Goal: Information Seeking & Learning: Learn about a topic

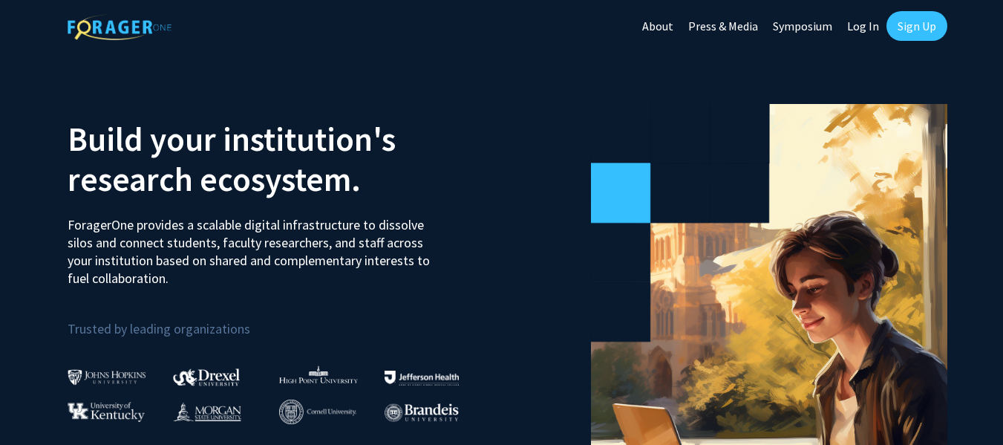
click at [863, 17] on link "Log In" at bounding box center [862, 26] width 47 height 52
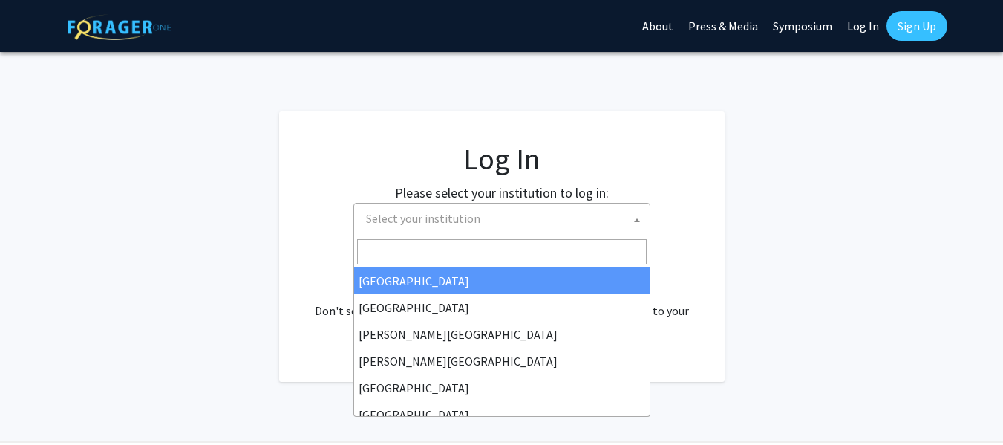
click at [494, 235] on span "Select your institution" at bounding box center [501, 219] width 297 height 33
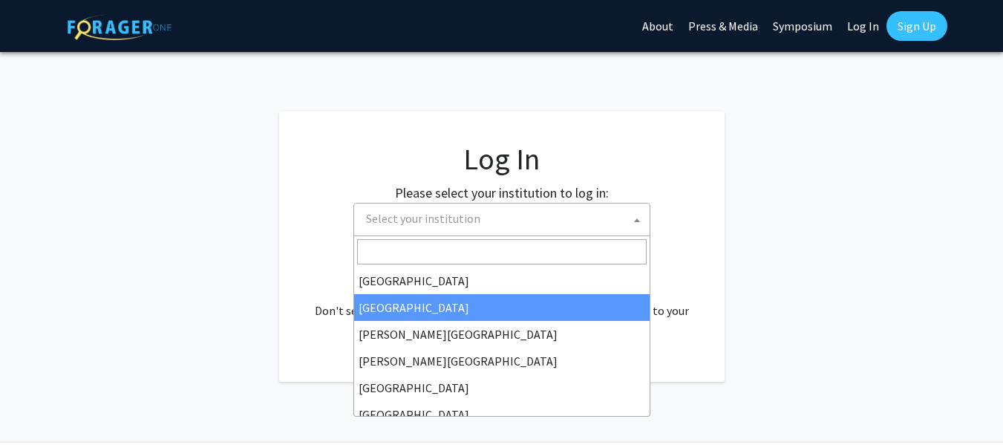
select select "10"
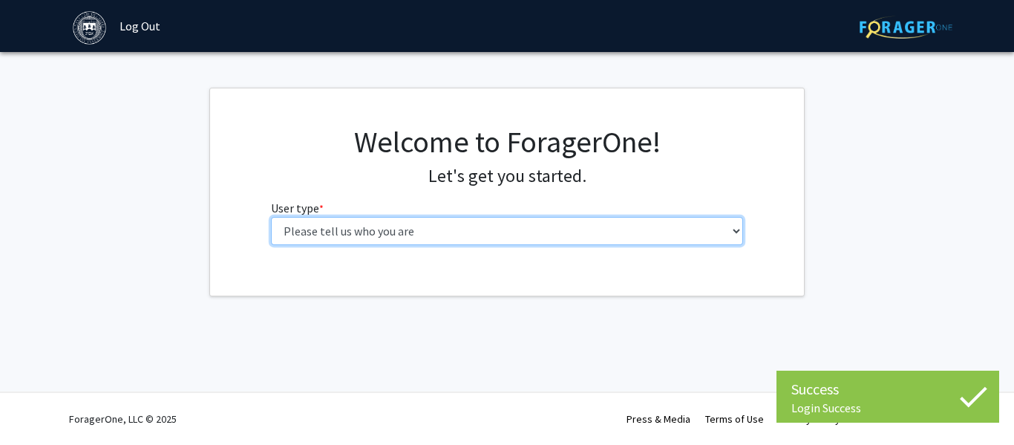
click at [541, 232] on select "Please tell us who you are Undergraduate Student Master's Student Doctoral Cand…" at bounding box center [507, 231] width 473 height 28
select select "1: undergrad"
click at [271, 217] on select "Please tell us who you are Undergraduate Student Master's Student Doctoral Cand…" at bounding box center [507, 231] width 473 height 28
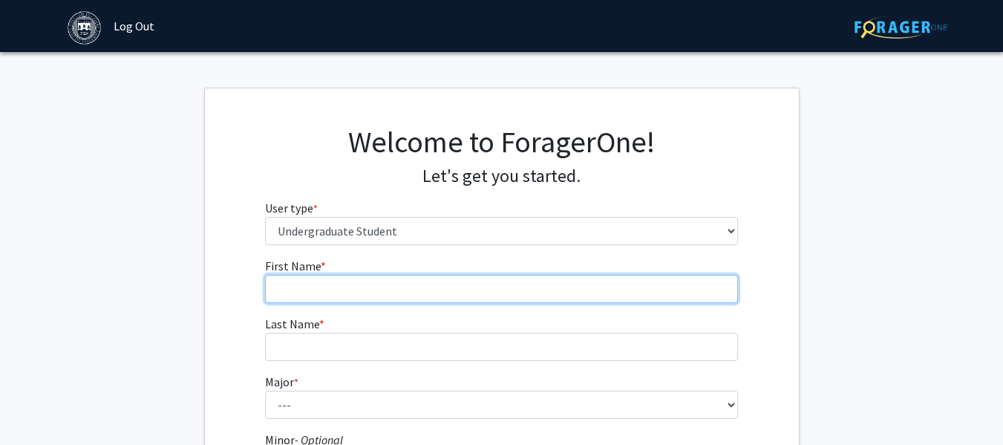
click at [502, 286] on input "First Name * required" at bounding box center [501, 289] width 473 height 28
type input "[DEMOGRAPHIC_DATA]"
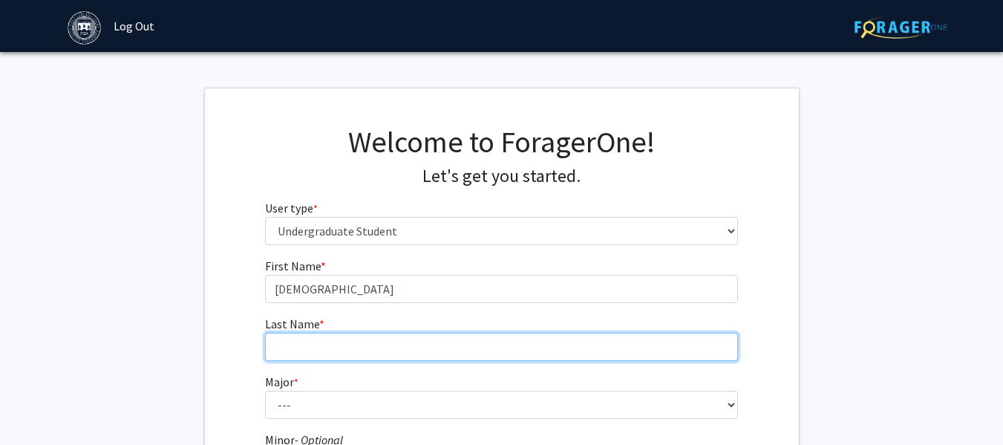
click at [437, 346] on input "Last Name * required" at bounding box center [501, 346] width 473 height 28
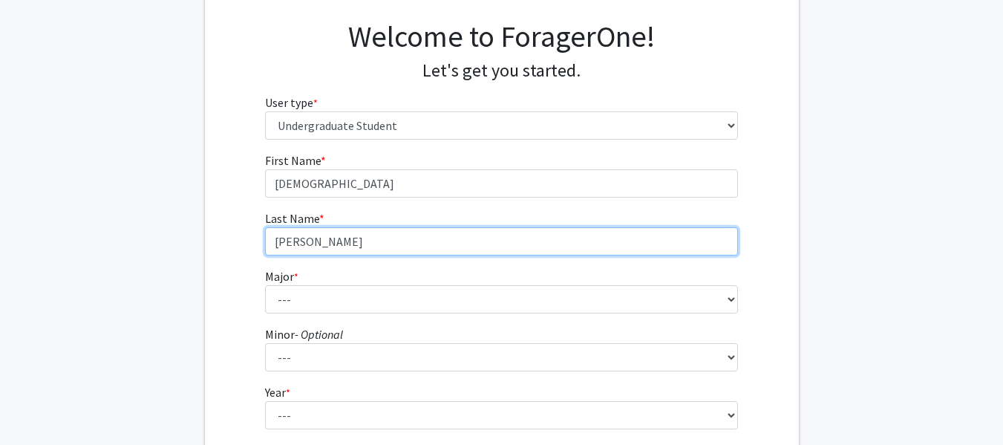
scroll to position [134, 0]
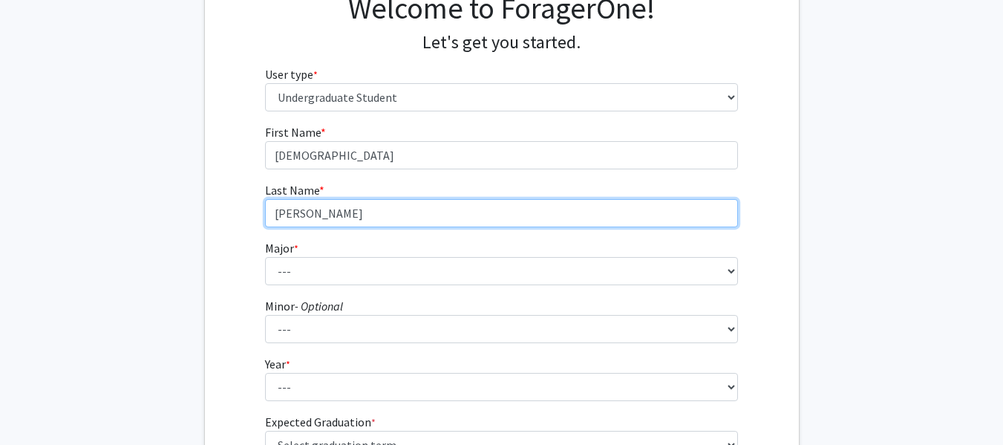
type input "[PERSON_NAME]"
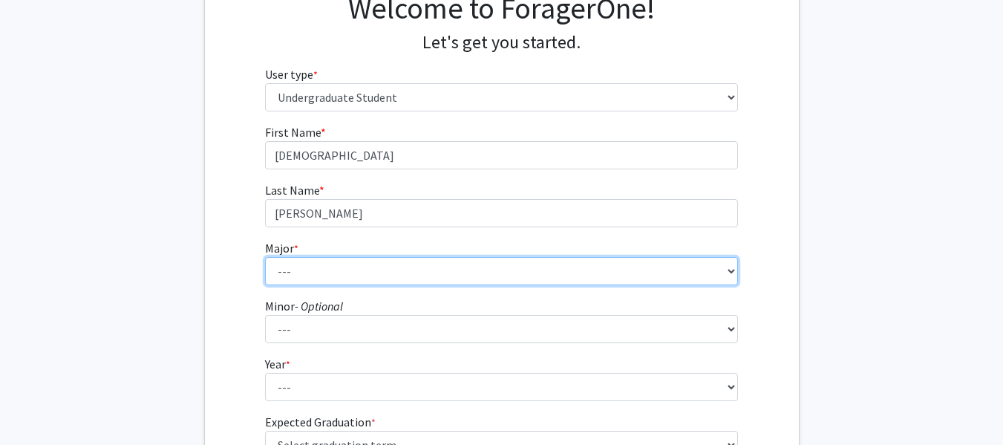
click at [434, 259] on select "--- African and African American Studies American Studies Anthropology Applied …" at bounding box center [501, 271] width 473 height 28
select select "38: 604"
click at [265, 257] on select "--- African and African American Studies American Studies Anthropology Applied …" at bounding box center [501, 271] width 473 height 28
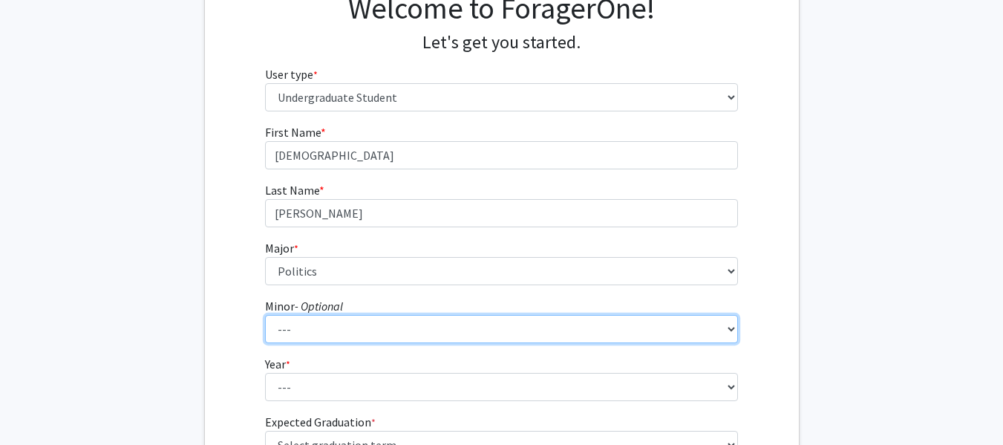
click at [422, 324] on select "--- African and African American Studies Anthropology Arabic Language, Literatu…" at bounding box center [501, 329] width 473 height 28
select select "22: 374"
click at [265, 315] on select "--- African and African American Studies Anthropology Arabic Language, Literatu…" at bounding box center [501, 329] width 473 height 28
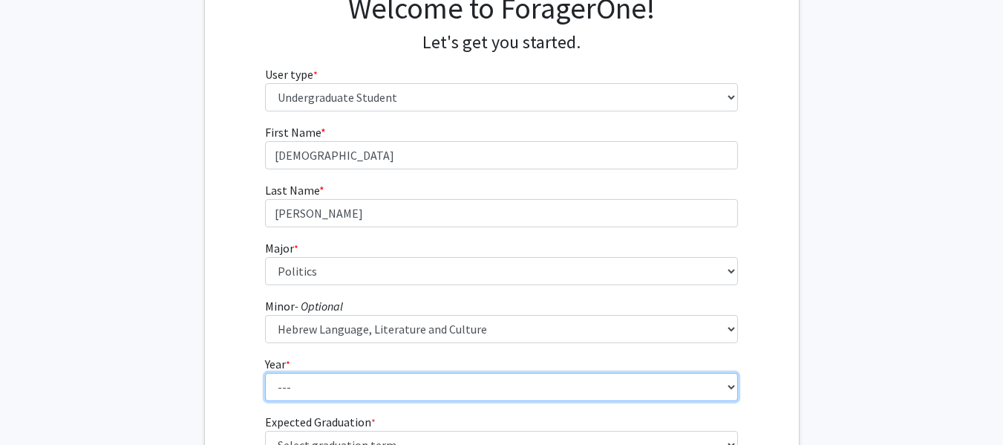
click at [409, 388] on select "--- First-year Sophomore Junior Senior Postbaccalaureate Certificate" at bounding box center [501, 387] width 473 height 28
select select "1: first-year"
click at [265, 373] on select "--- First-year Sophomore Junior Senior Postbaccalaureate Certificate" at bounding box center [501, 387] width 473 height 28
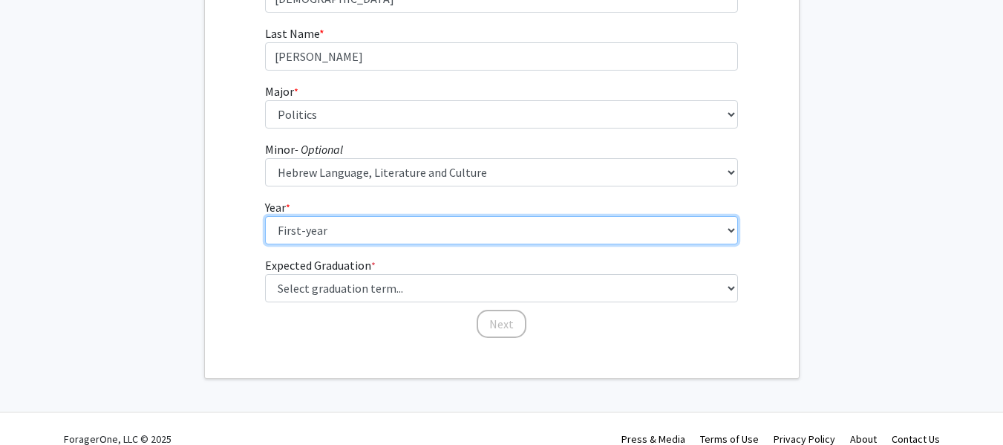
scroll to position [291, 0]
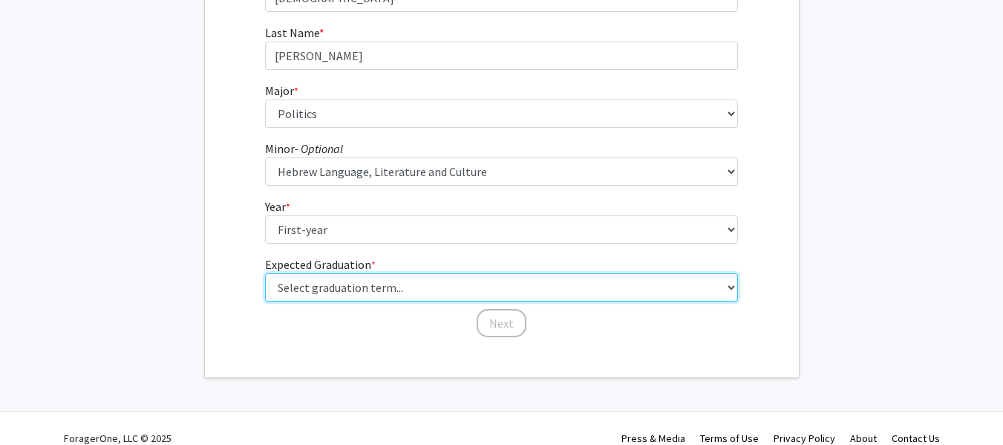
click at [412, 284] on select "Select graduation term... Spring 2025 Summer 2025 Fall 2025 Winter 2025 Spring …" at bounding box center [501, 287] width 473 height 28
select select "17: spring_2029"
click at [265, 273] on select "Select graduation term... Spring 2025 Summer 2025 Fall 2025 Winter 2025 Spring …" at bounding box center [501, 287] width 473 height 28
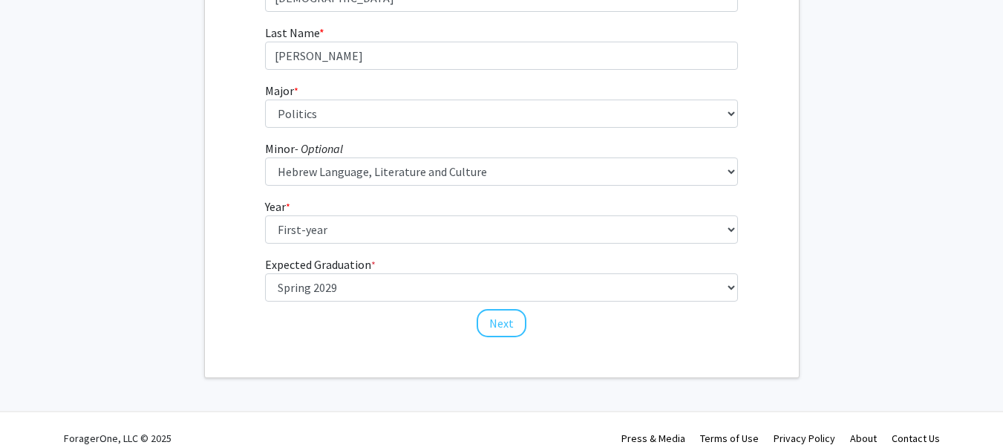
click at [458, 331] on div "First Name * required Chava Last Name * required Thiell Major * required --- Af…" at bounding box center [501, 152] width 495 height 373
click at [489, 323] on button "Next" at bounding box center [501, 323] width 50 height 28
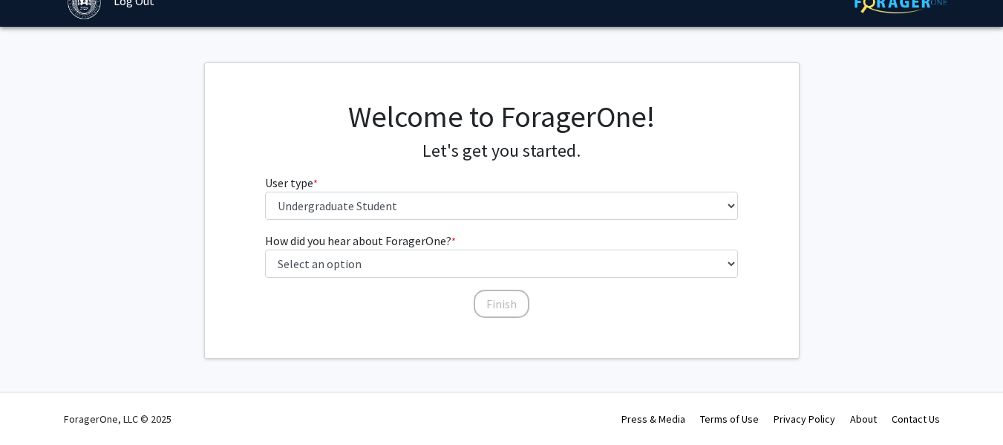
scroll to position [0, 0]
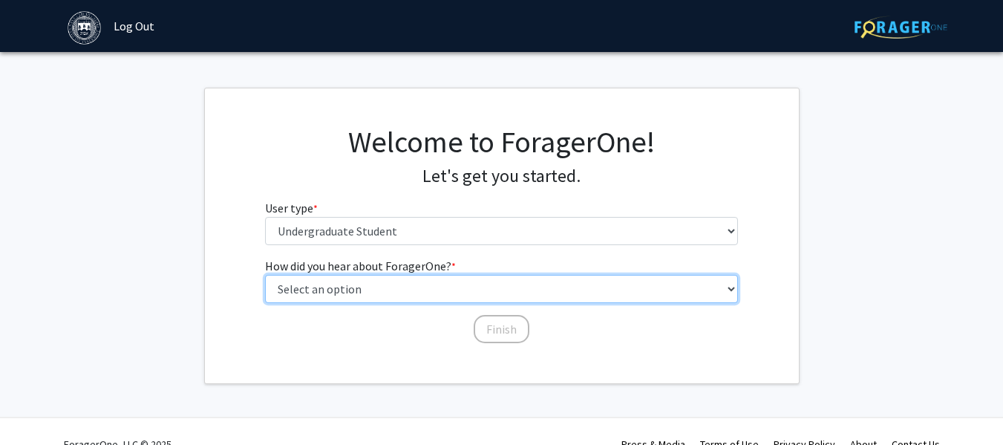
click at [471, 287] on select "Select an option Peer/student recommendation Faculty/staff recommendation Unive…" at bounding box center [501, 289] width 473 height 28
select select "2: faculty_recommendation"
click at [265, 275] on select "Select an option Peer/student recommendation Faculty/staff recommendation Unive…" at bounding box center [501, 289] width 473 height 28
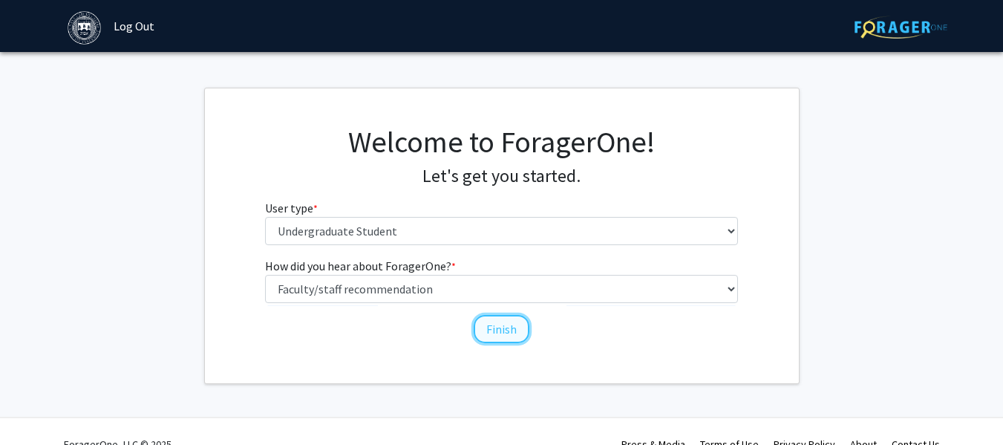
click at [491, 322] on button "Finish" at bounding box center [501, 329] width 56 height 28
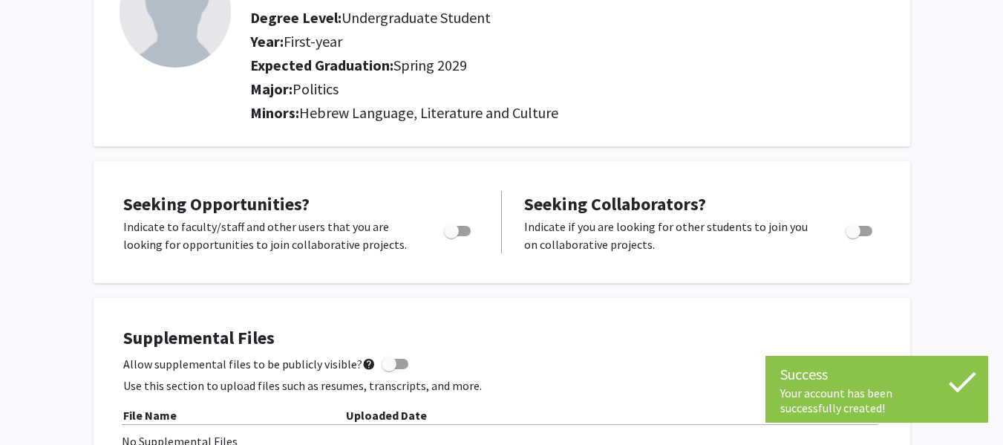
scroll to position [142, 0]
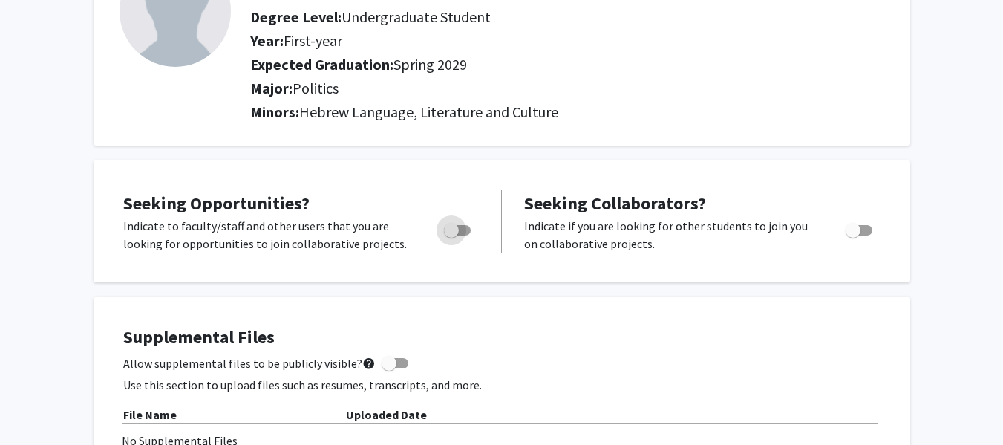
click at [456, 230] on span "Toggle" at bounding box center [451, 230] width 15 height 15
click at [451, 235] on input "Are you actively seeking opportunities?" at bounding box center [450, 235] width 1 height 1
checkbox input "true"
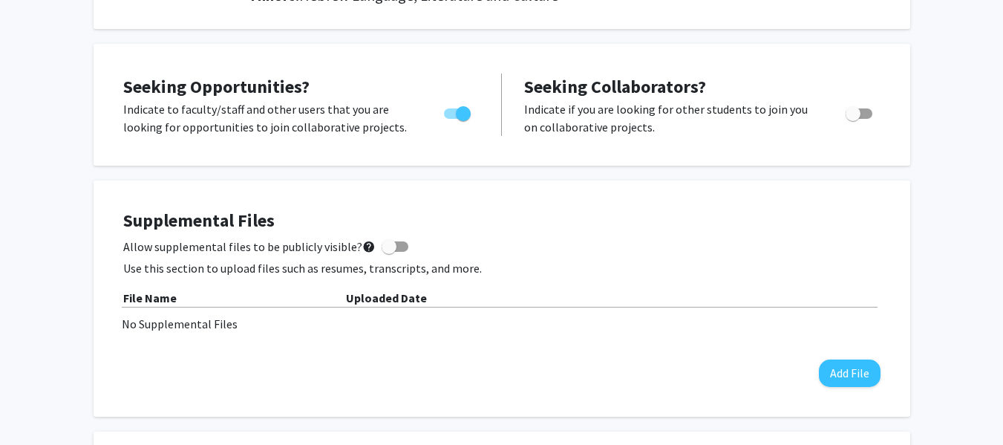
scroll to position [0, 0]
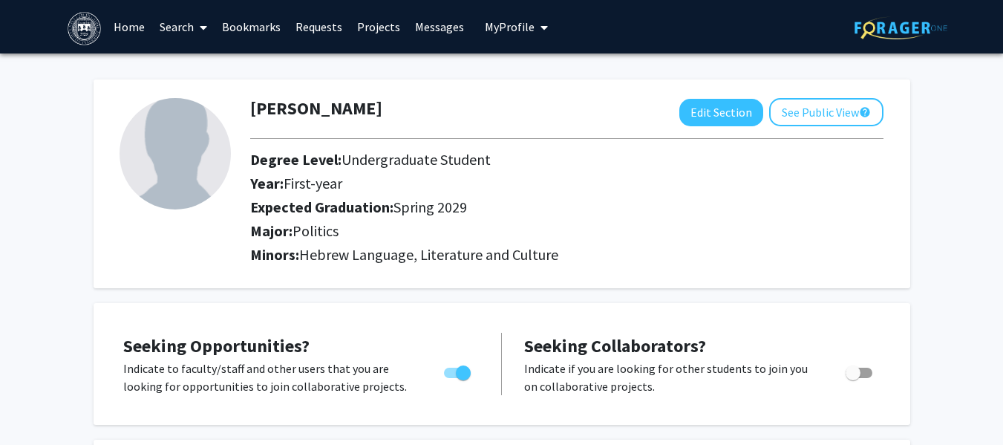
click at [189, 16] on link "Search" at bounding box center [183, 27] width 62 height 52
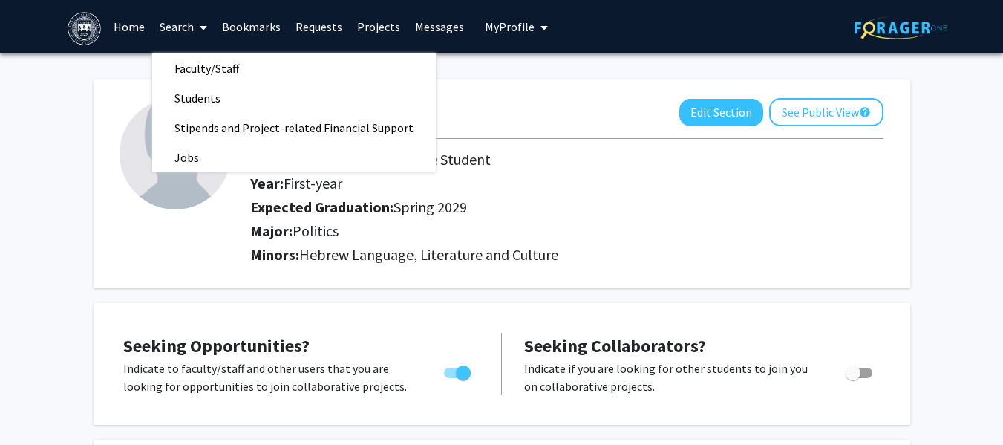
click at [375, 22] on link "Projects" at bounding box center [379, 27] width 58 height 52
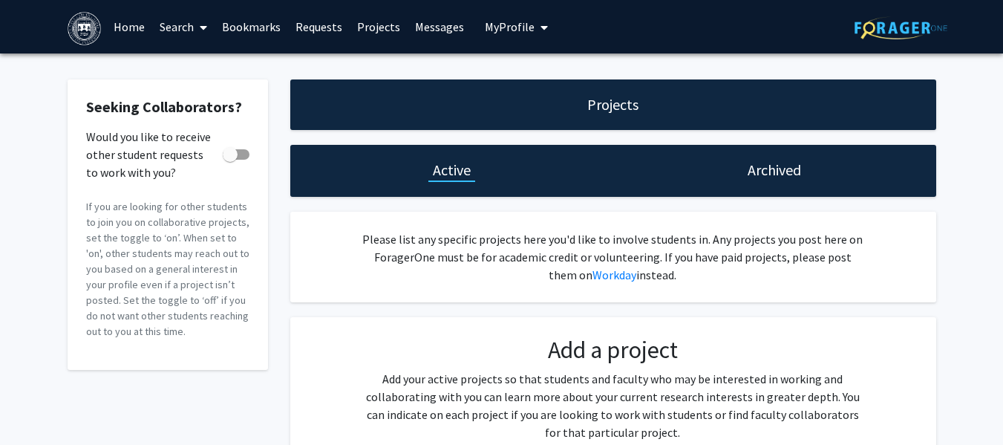
click at [128, 19] on link "Home" at bounding box center [129, 27] width 46 height 52
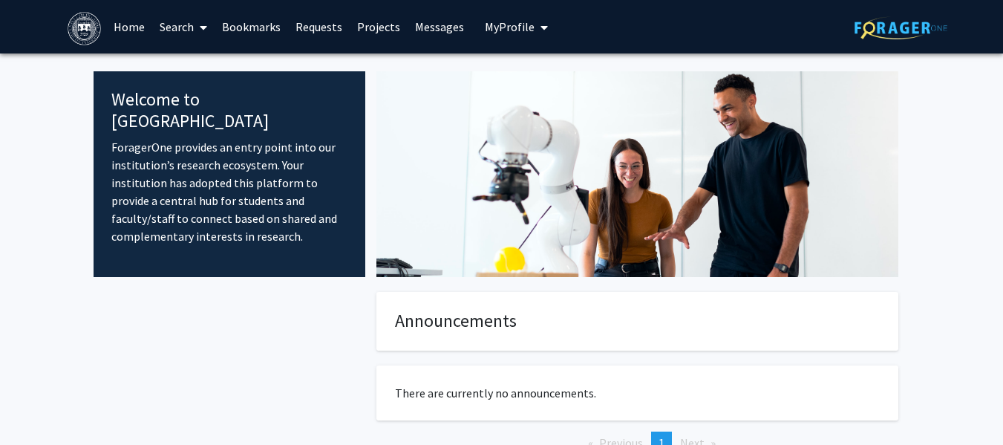
click at [373, 21] on link "Projects" at bounding box center [379, 27] width 58 height 52
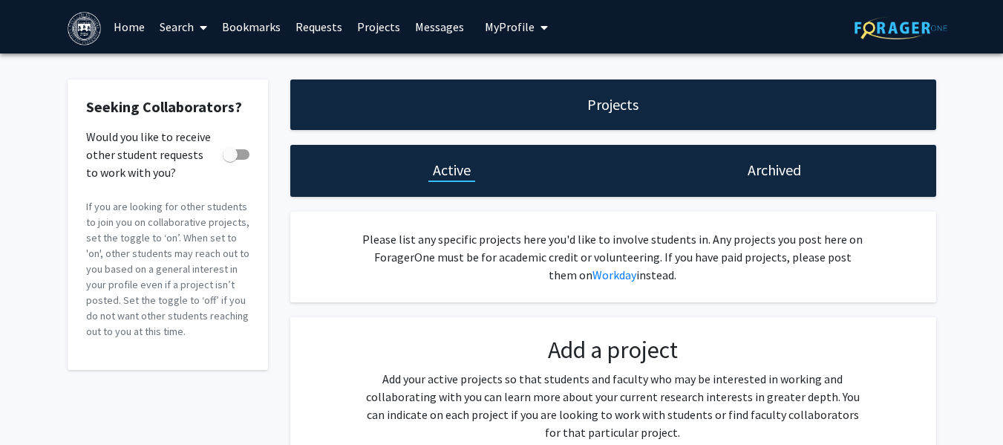
scroll to position [144, 0]
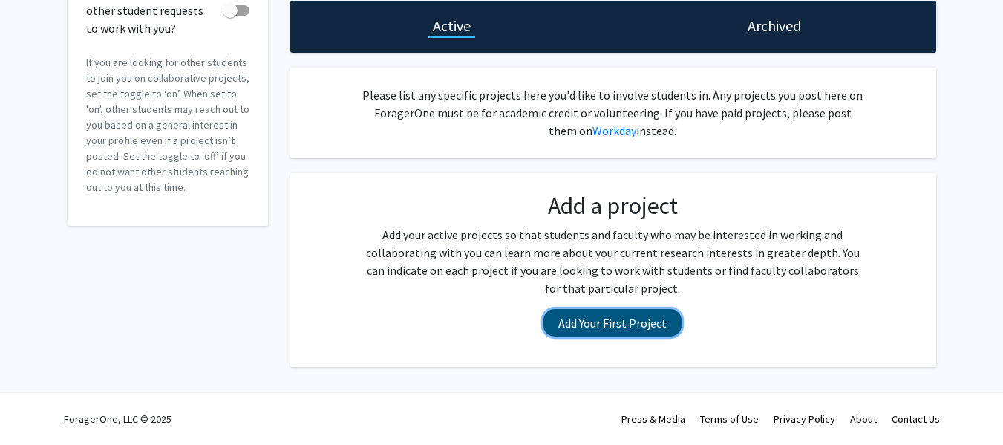
click at [629, 323] on button "Add Your First Project" at bounding box center [612, 322] width 138 height 27
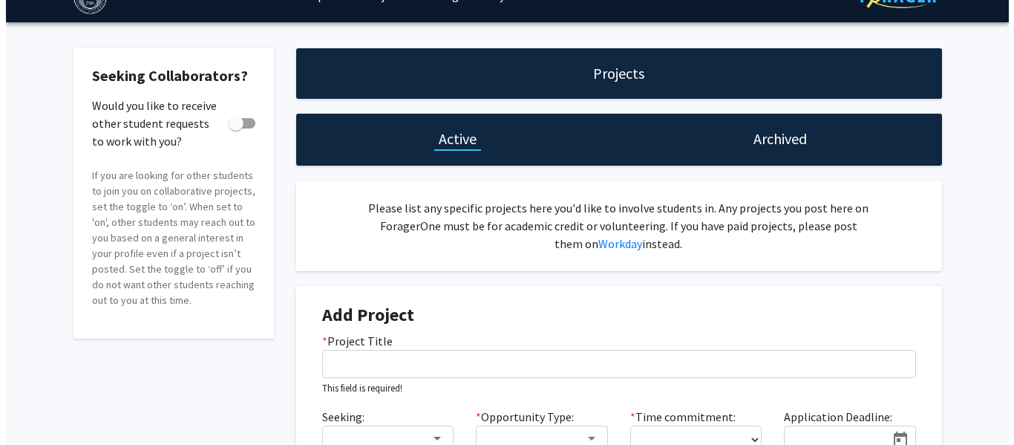
scroll to position [0, 0]
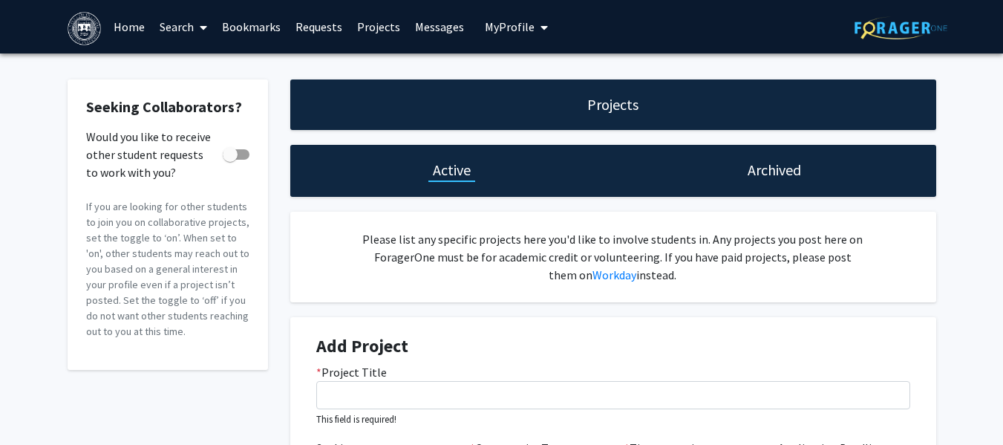
click at [194, 23] on link "Search" at bounding box center [183, 27] width 62 height 52
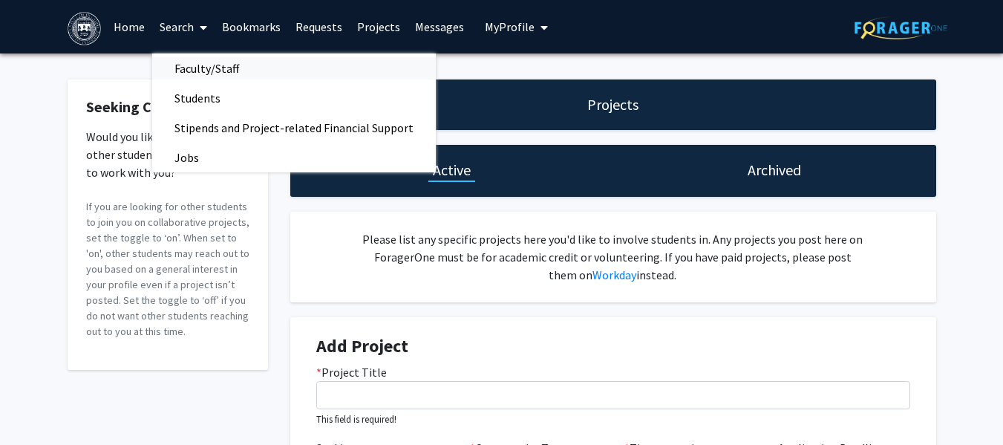
click at [200, 62] on span "Faculty/Staff" at bounding box center [206, 68] width 109 height 30
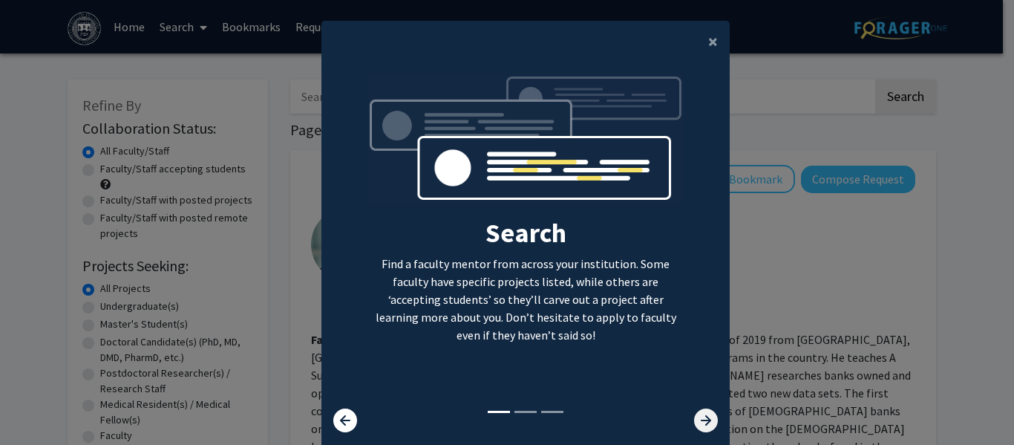
click at [698, 411] on icon at bounding box center [706, 420] width 24 height 24
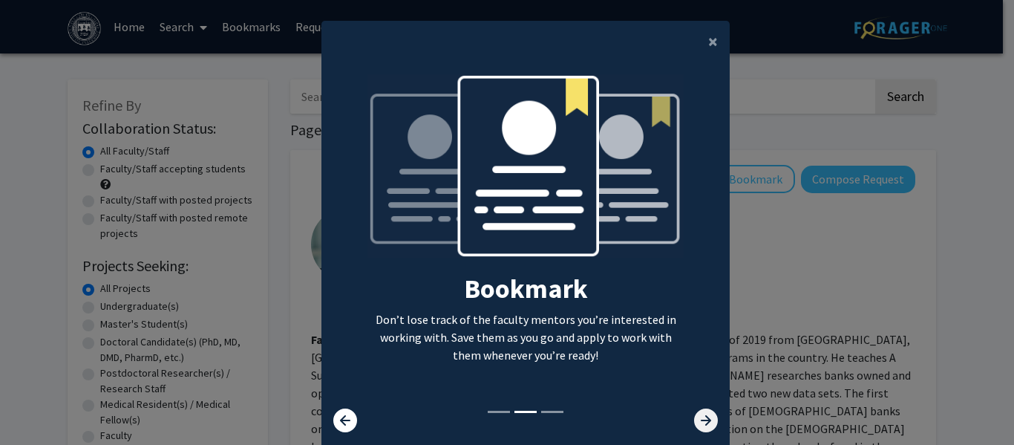
click at [698, 411] on icon at bounding box center [706, 420] width 24 height 24
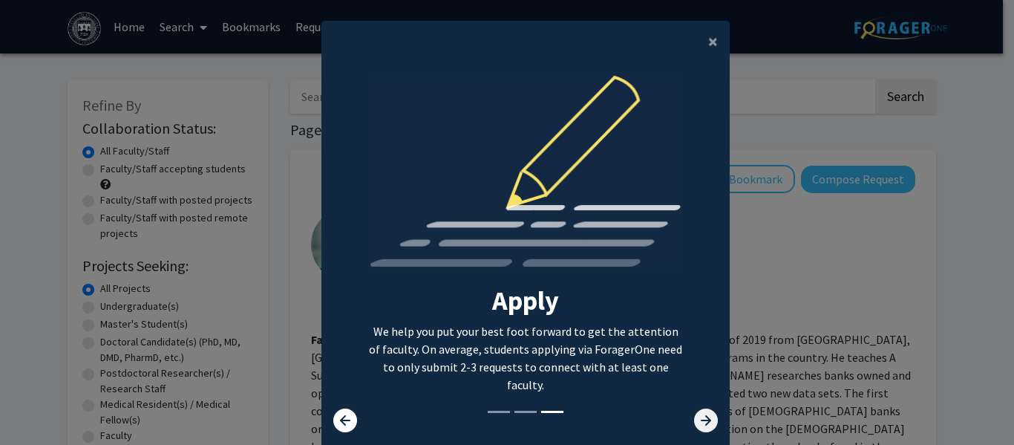
click at [698, 411] on icon at bounding box center [706, 420] width 24 height 24
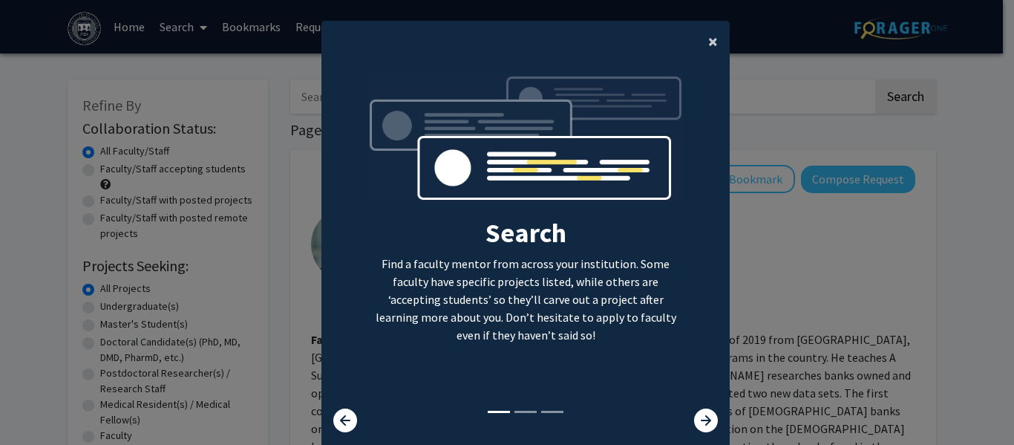
click at [712, 34] on span "×" at bounding box center [713, 41] width 10 height 23
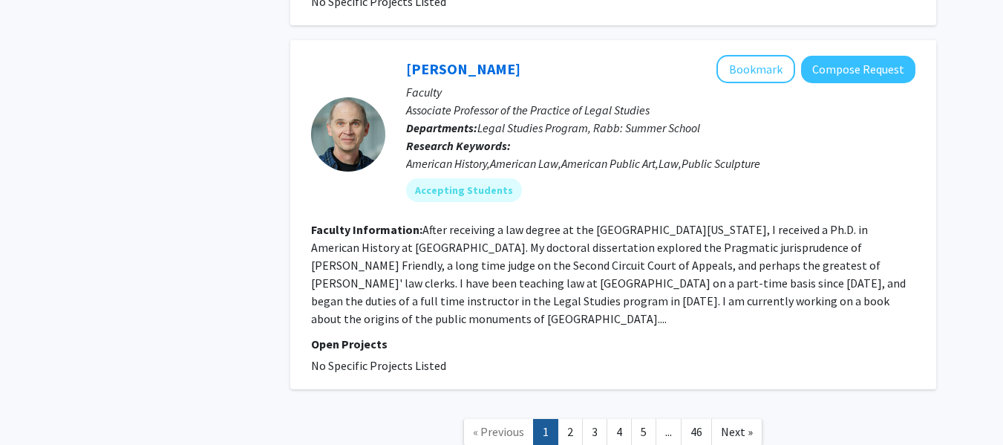
scroll to position [4901, 0]
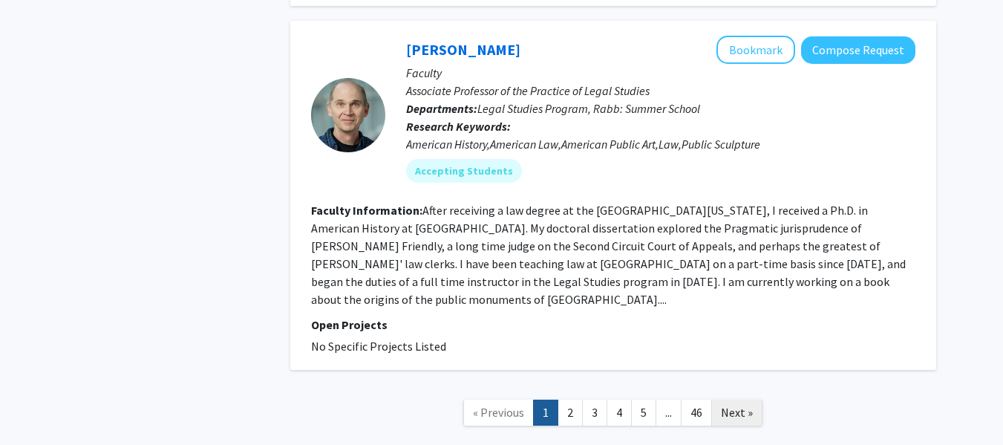
click at [730, 404] on span "Next »" at bounding box center [737, 411] width 32 height 15
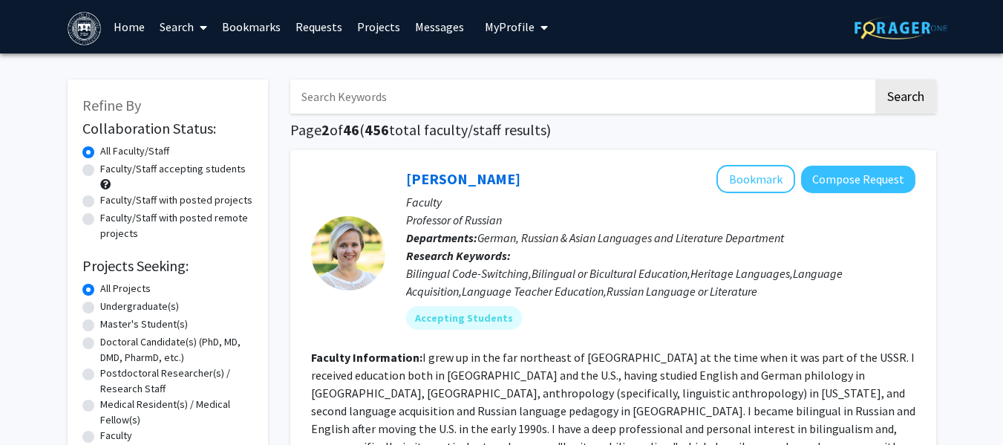
click at [209, 160] on div "All Faculty/Staff" at bounding box center [167, 152] width 171 height 18
drag, startPoint x: 81, startPoint y: 177, endPoint x: 89, endPoint y: 165, distance: 15.0
click at [100, 165] on label "Faculty/Staff accepting students" at bounding box center [172, 169] width 145 height 16
click at [100, 165] on input "Faculty/Staff accepting students" at bounding box center [105, 166] width 10 height 10
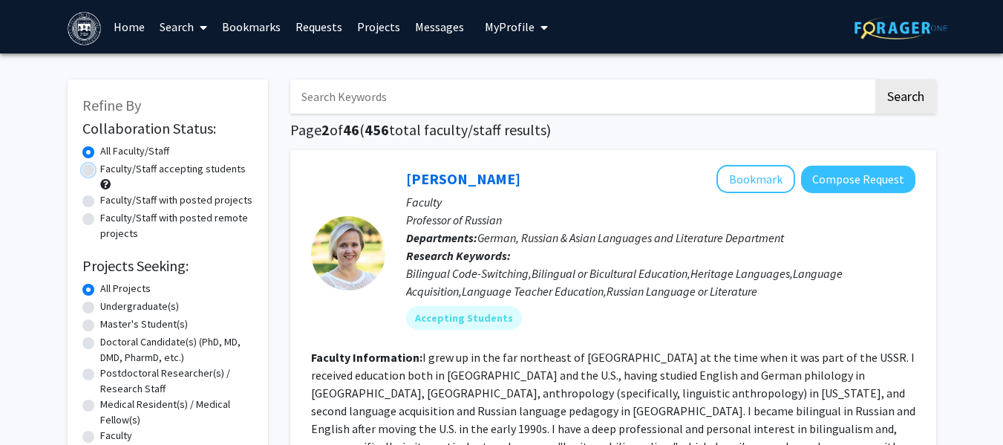
radio input "true"
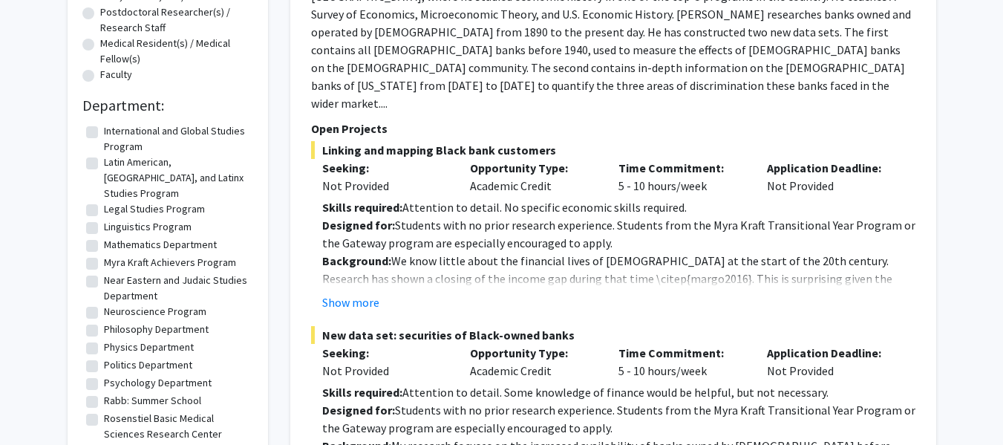
scroll to position [629, 0]
click at [104, 356] on label "Politics Department" at bounding box center [148, 364] width 88 height 16
click at [104, 356] on input "Politics Department" at bounding box center [109, 361] width 10 height 10
checkbox input "true"
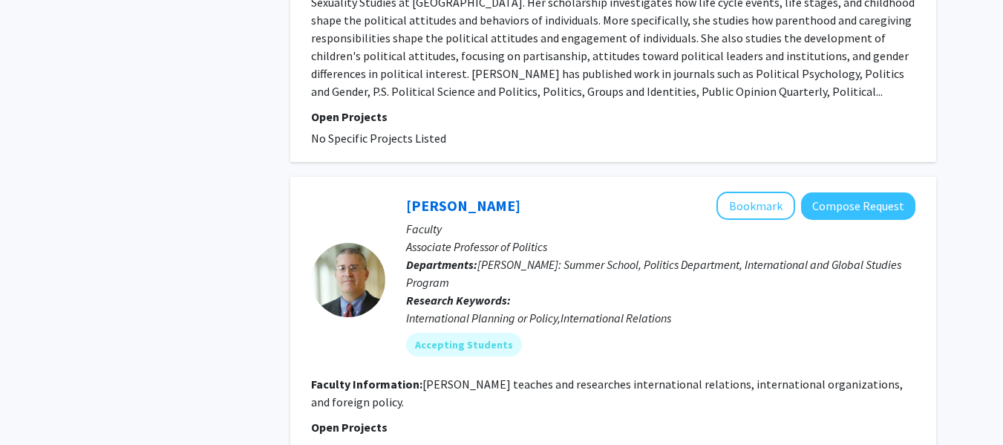
scroll to position [928, 0]
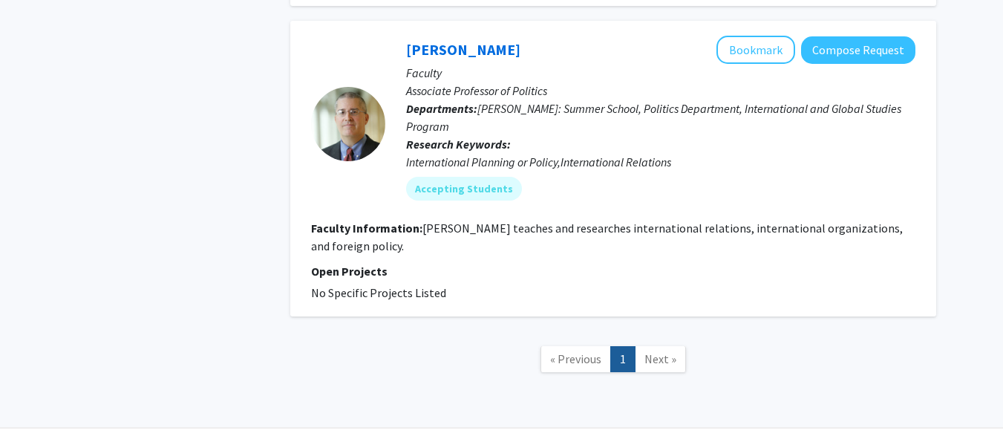
click at [649, 351] on span "Next »" at bounding box center [660, 358] width 32 height 15
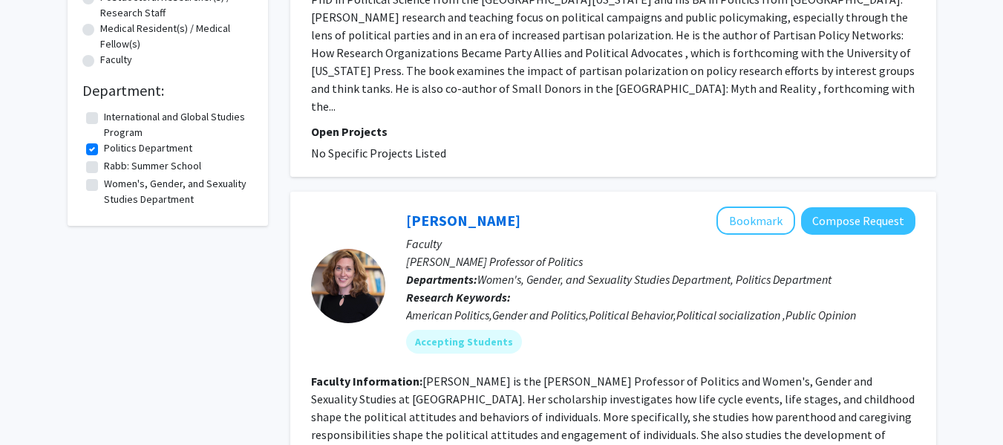
scroll to position [0, 0]
